Goal: Task Accomplishment & Management: Complete application form

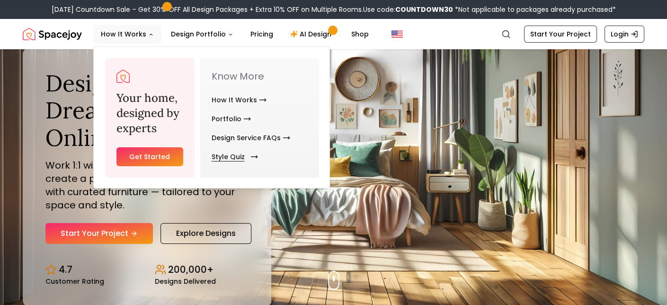
click at [244, 155] on link "Style Quiz" at bounding box center [233, 156] width 43 height 19
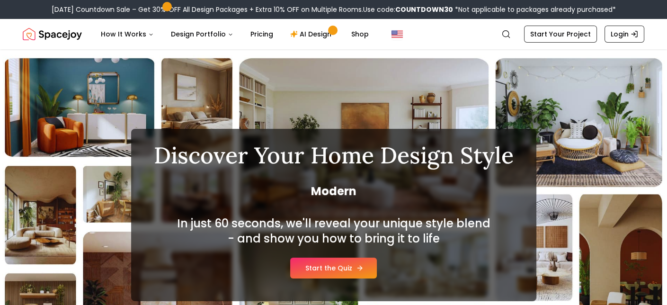
click at [349, 267] on link "Start the Quiz" at bounding box center [333, 267] width 87 height 21
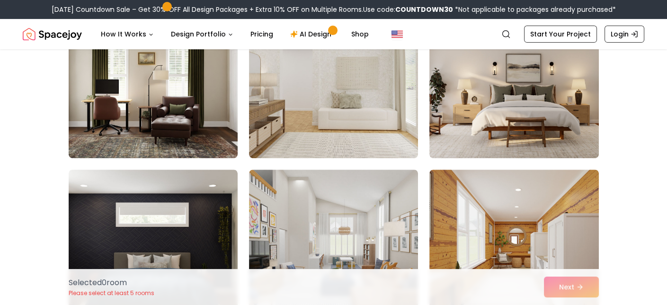
scroll to position [710, 0]
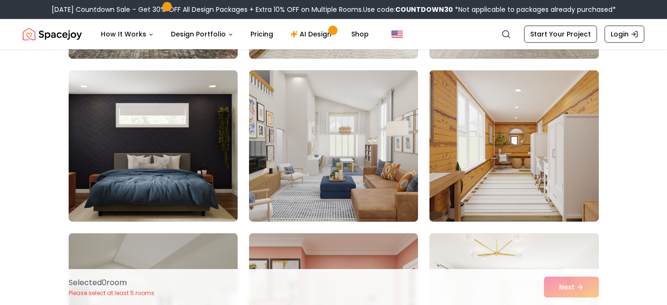
click at [328, 175] on img at bounding box center [333, 145] width 177 height 159
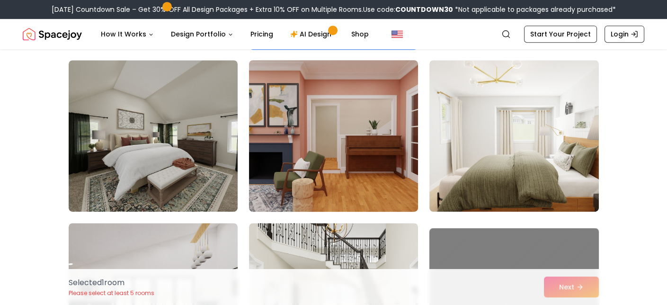
scroll to position [899, 0]
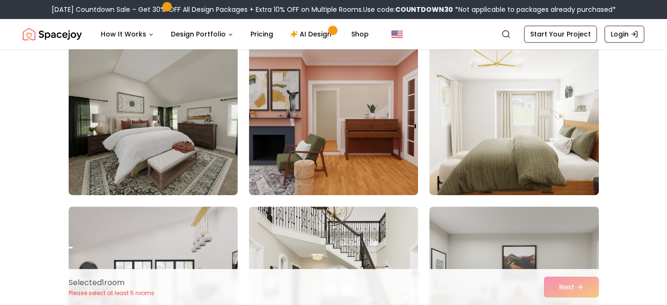
click at [565, 285] on div "Selected 1 room Please select at least 5 rooms Next" at bounding box center [333, 287] width 545 height 36
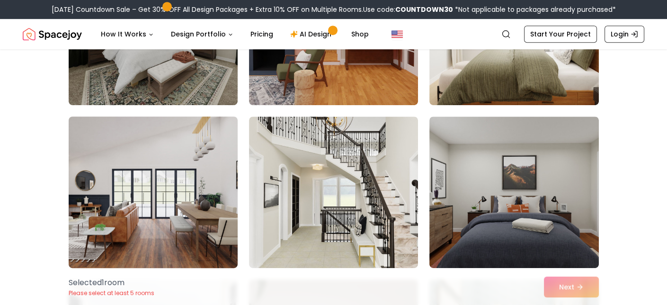
scroll to position [994, 0]
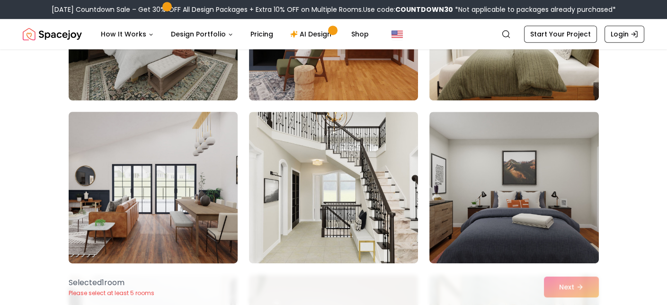
click at [152, 187] on img at bounding box center [152, 187] width 177 height 159
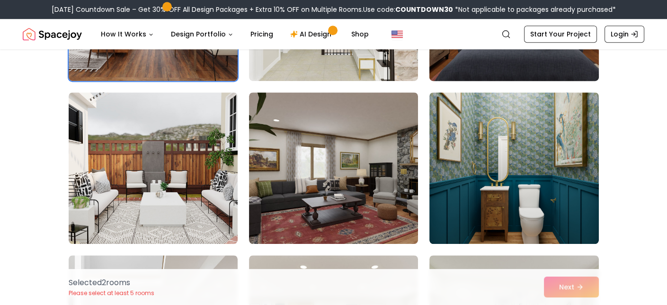
scroll to position [1231, 0]
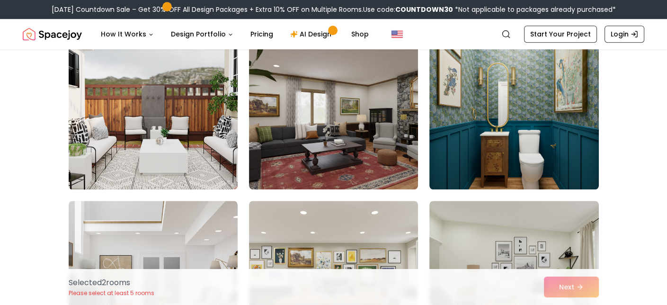
click at [153, 113] on img at bounding box center [152, 113] width 177 height 159
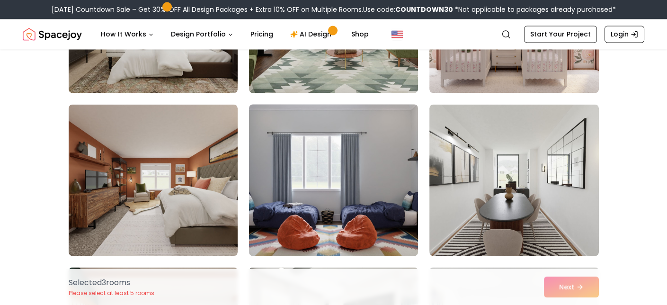
scroll to position [2982, 0]
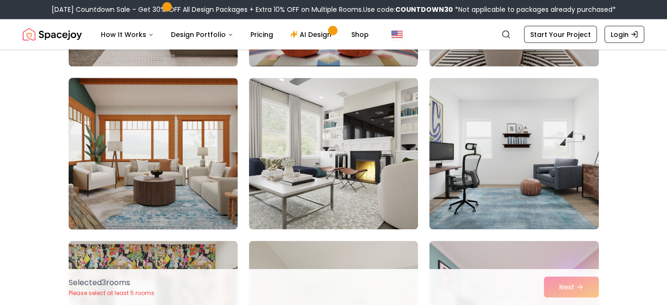
click at [112, 150] on img at bounding box center [152, 153] width 177 height 159
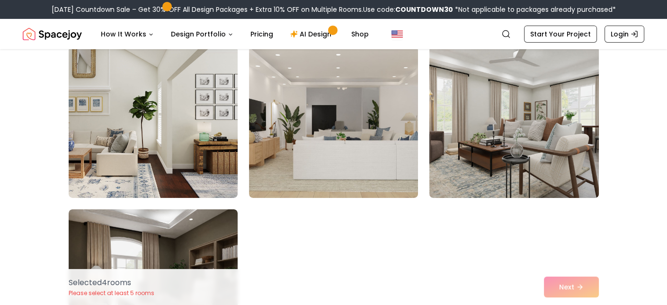
scroll to position [5301, 0]
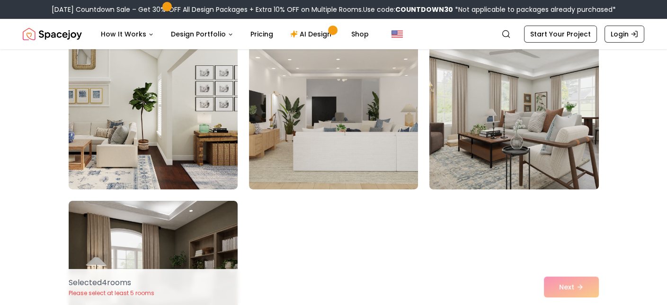
click at [526, 120] on img at bounding box center [513, 113] width 177 height 159
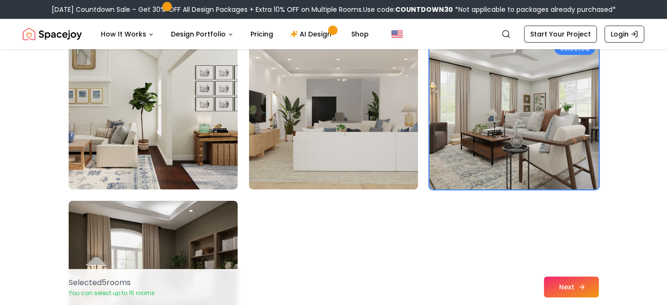
click at [572, 286] on button "Next" at bounding box center [571, 286] width 55 height 21
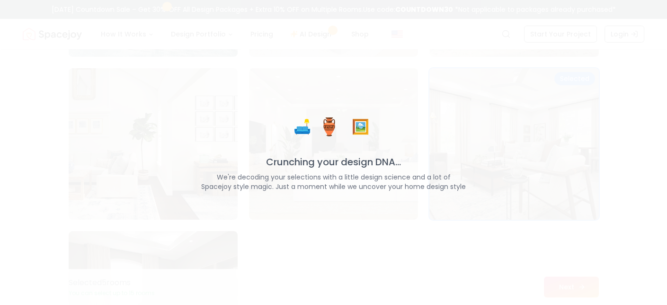
scroll to position [5331, 0]
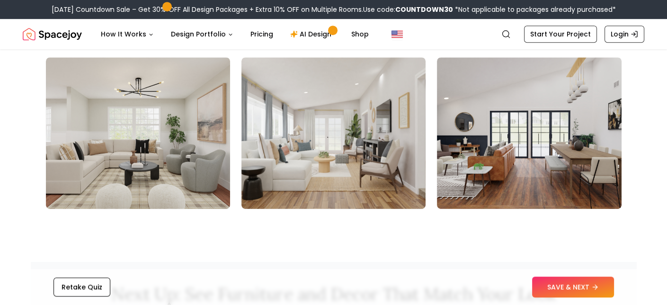
scroll to position [947, 0]
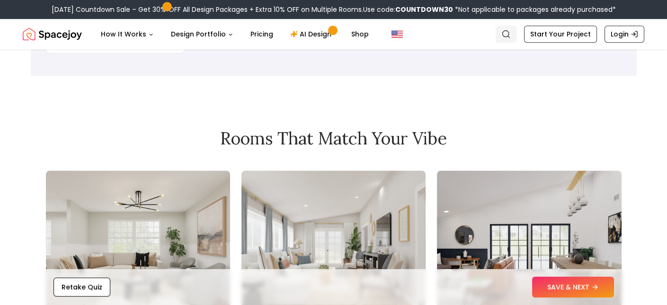
click at [506, 33] on icon "Global" at bounding box center [505, 33] width 9 height 9
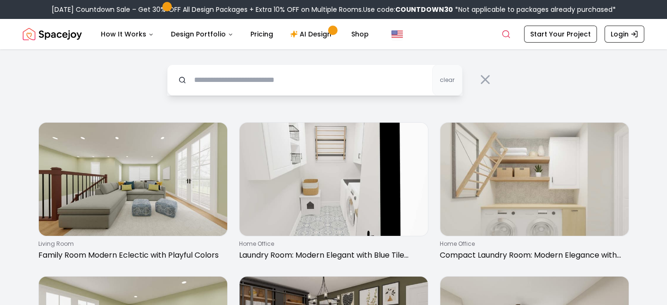
click at [265, 78] on input "text" at bounding box center [314, 79] width 295 height 31
type input "**********"
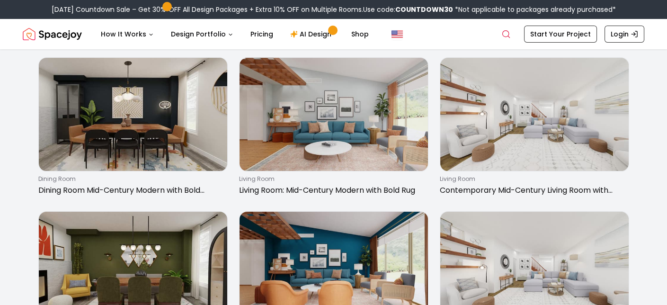
scroll to position [237, 0]
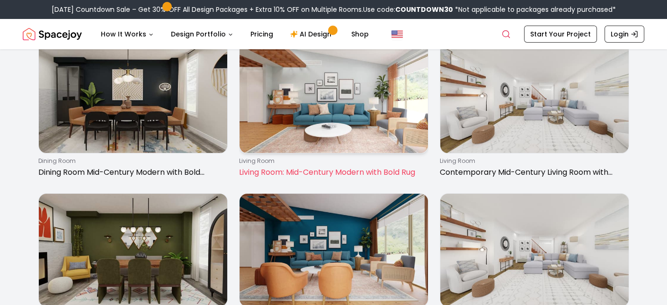
click at [353, 113] on img at bounding box center [333, 96] width 188 height 113
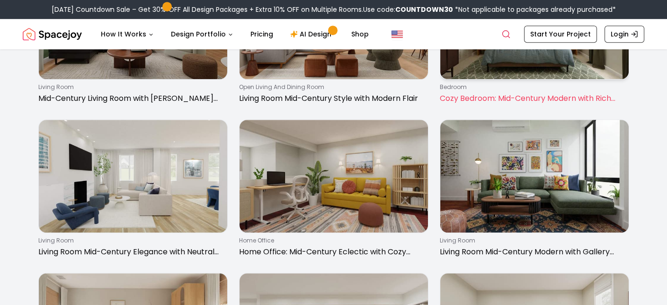
scroll to position [1089, 0]
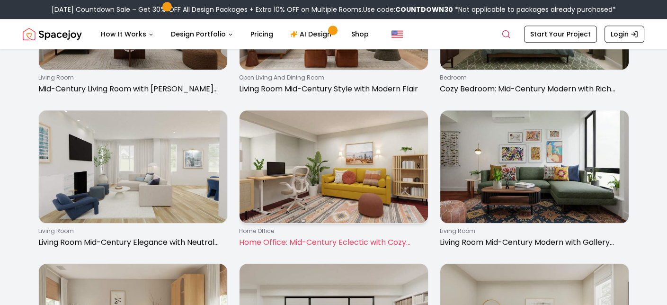
click at [338, 169] on img at bounding box center [333, 166] width 188 height 113
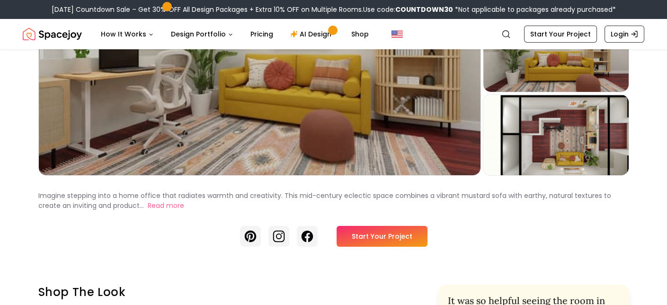
scroll to position [189, 0]
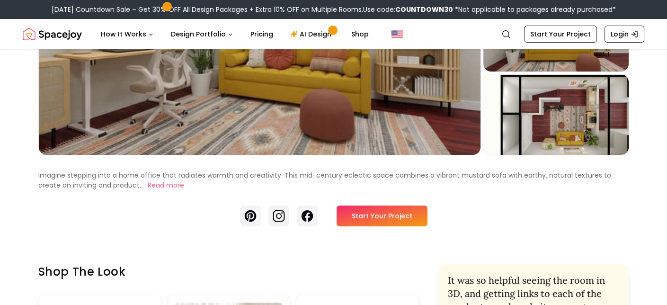
click at [361, 215] on link "Start Your Project" at bounding box center [382, 215] width 91 height 21
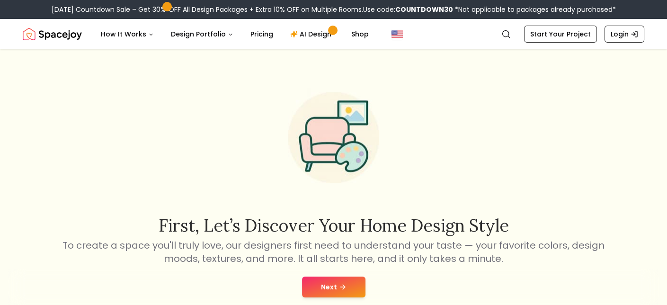
click at [323, 289] on button "Next" at bounding box center [333, 286] width 63 height 21
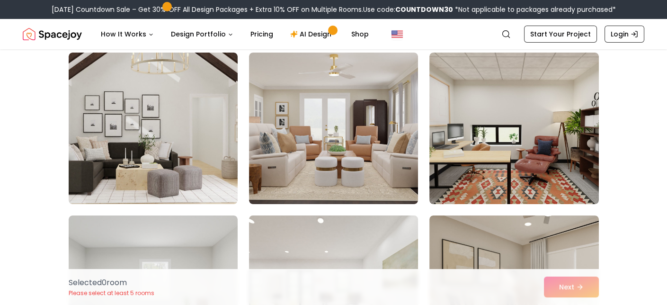
scroll to position [237, 0]
